Goal: Navigation & Orientation: Find specific page/section

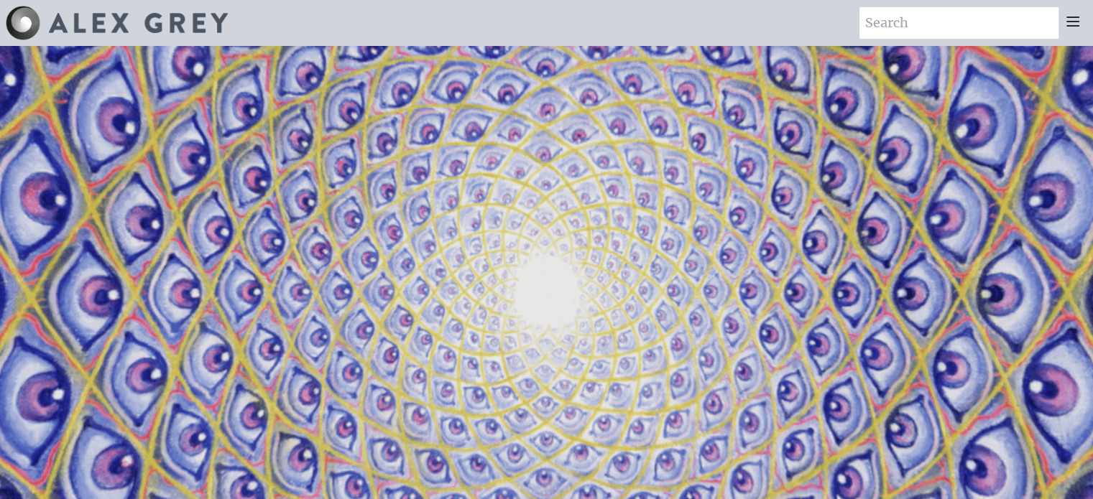
click at [1075, 20] on icon at bounding box center [1072, 21] width 17 height 17
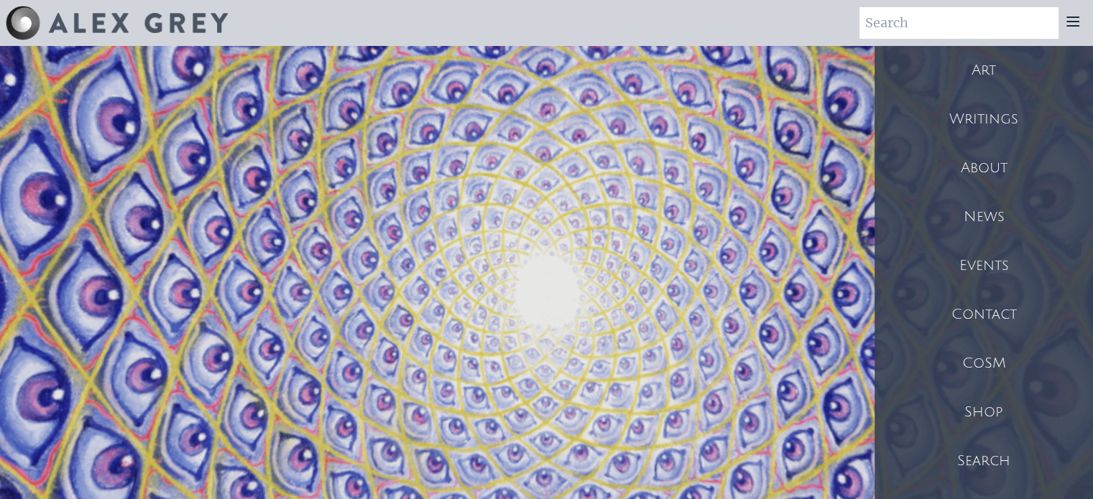
click at [981, 417] on div "Shop" at bounding box center [983, 412] width 218 height 49
